Goal: Find specific page/section: Find specific page/section

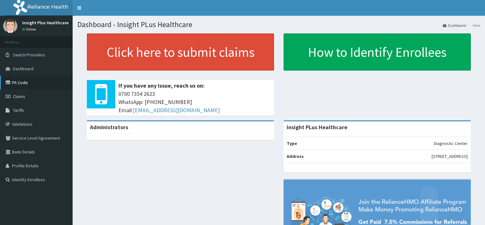
click at [26, 79] on link "PA Code" at bounding box center [36, 83] width 73 height 14
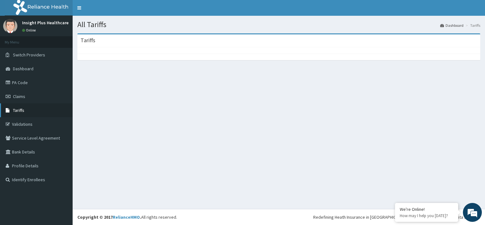
click at [19, 110] on span "Tariffs" at bounding box center [18, 111] width 11 height 6
